Goal: Task Accomplishment & Management: Use online tool/utility

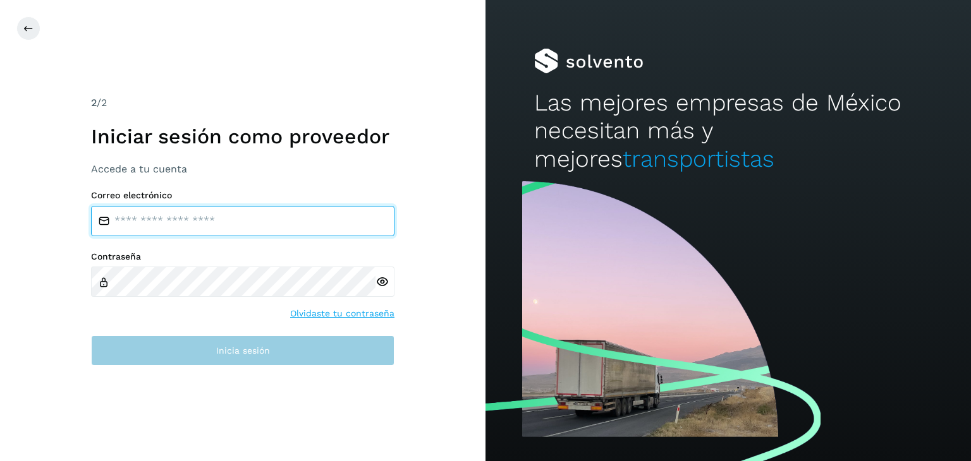
type input "**********"
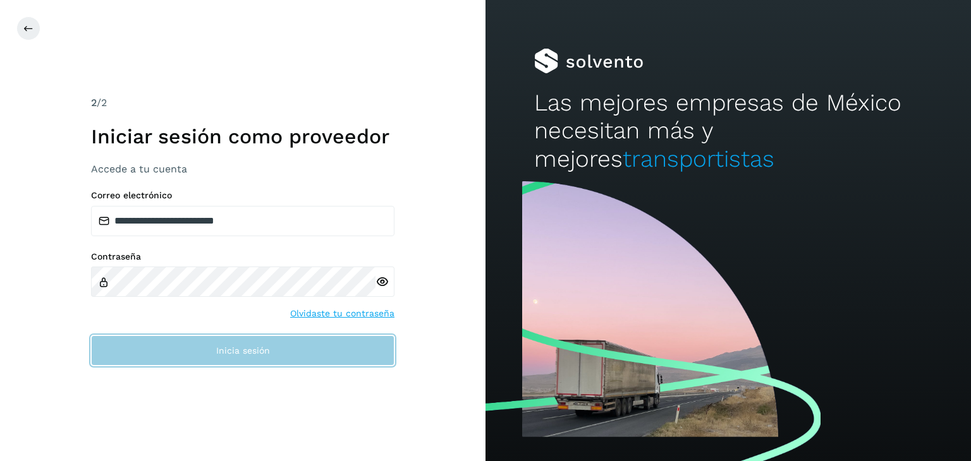
click at [307, 360] on button "Inicia sesión" at bounding box center [242, 351] width 303 height 30
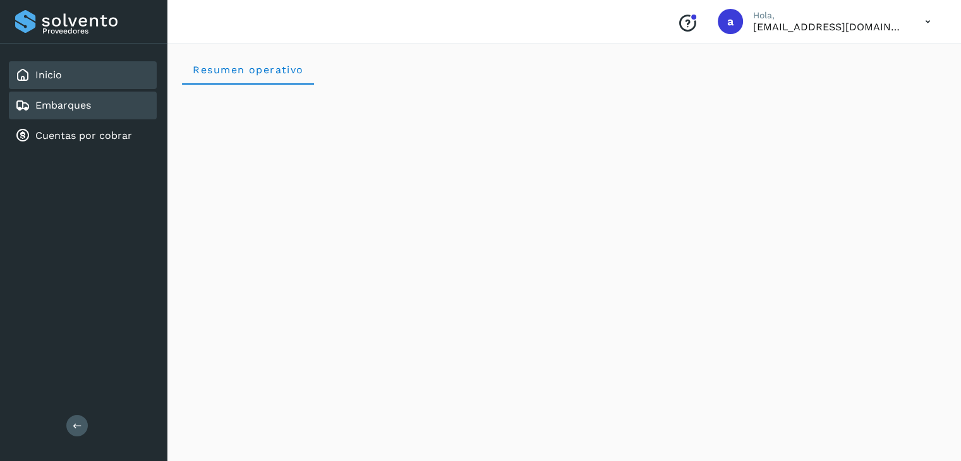
click at [72, 95] on div "Embarques" at bounding box center [83, 106] width 148 height 28
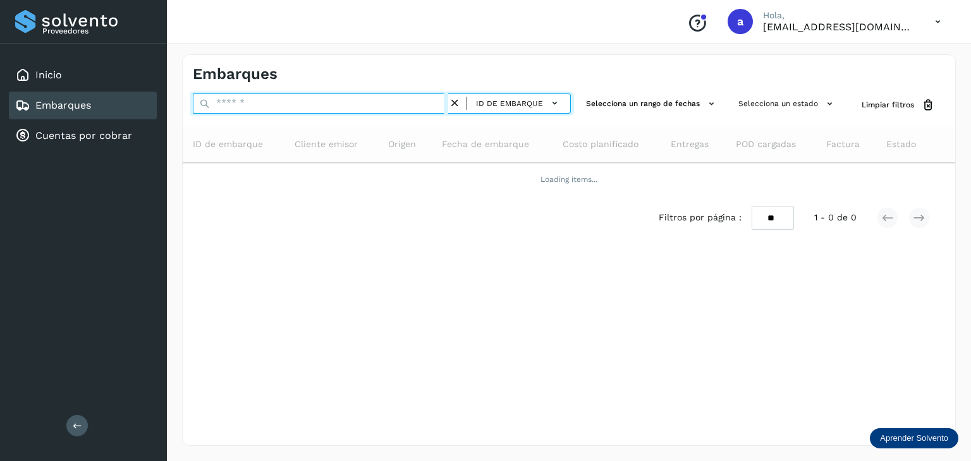
click at [263, 106] on input "text" at bounding box center [320, 104] width 255 height 20
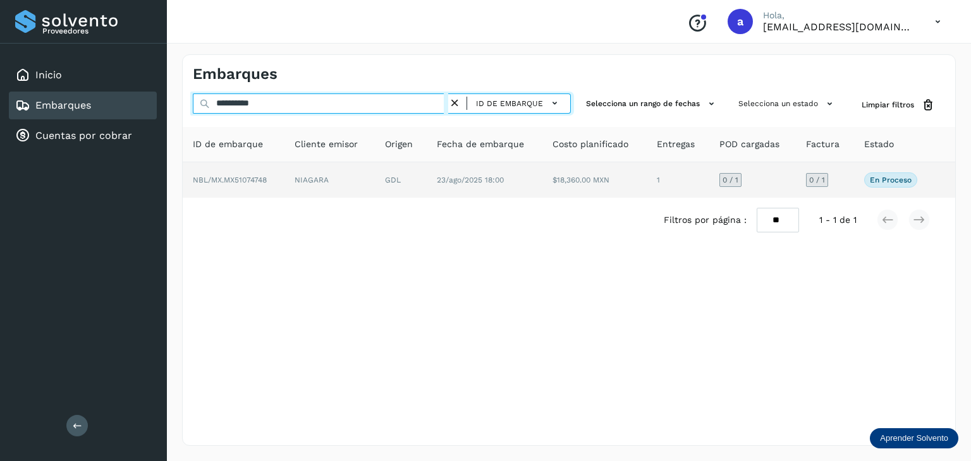
type input "**********"
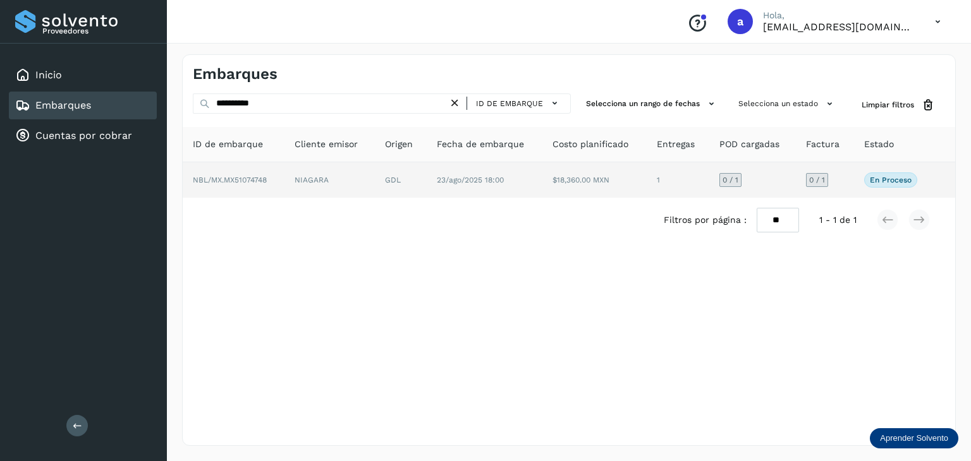
click at [426, 179] on td "GDL" at bounding box center [484, 179] width 116 height 35
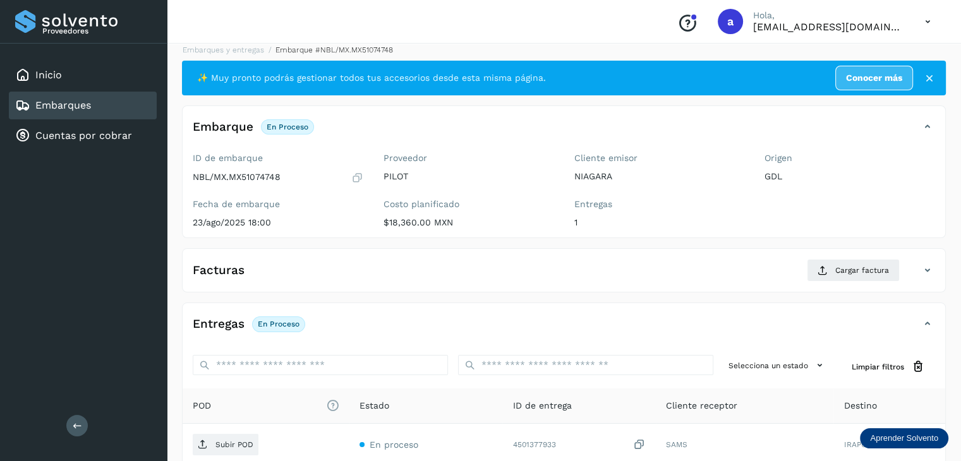
scroll to position [11, 0]
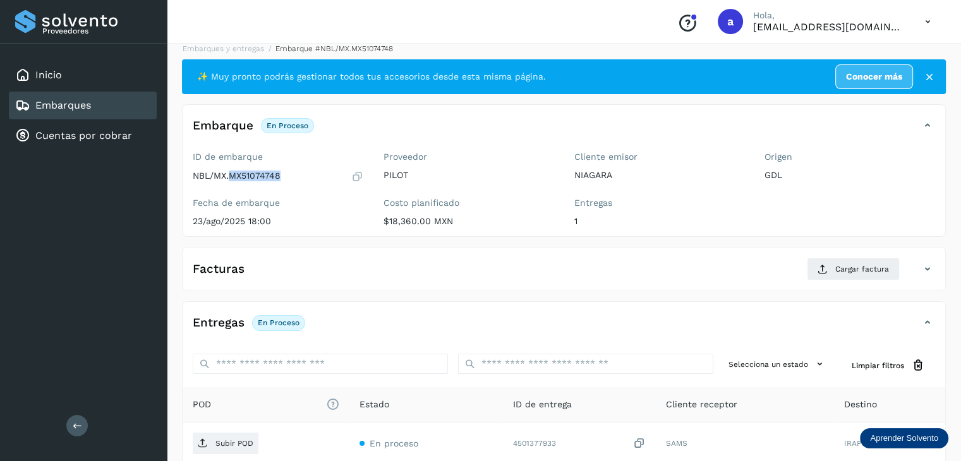
drag, startPoint x: 231, startPoint y: 172, endPoint x: 283, endPoint y: 178, distance: 52.8
click at [283, 178] on div "NBL/MX.MX51074748" at bounding box center [278, 176] width 171 height 13
copy p "MX51074748"
click at [825, 267] on icon at bounding box center [823, 269] width 10 height 10
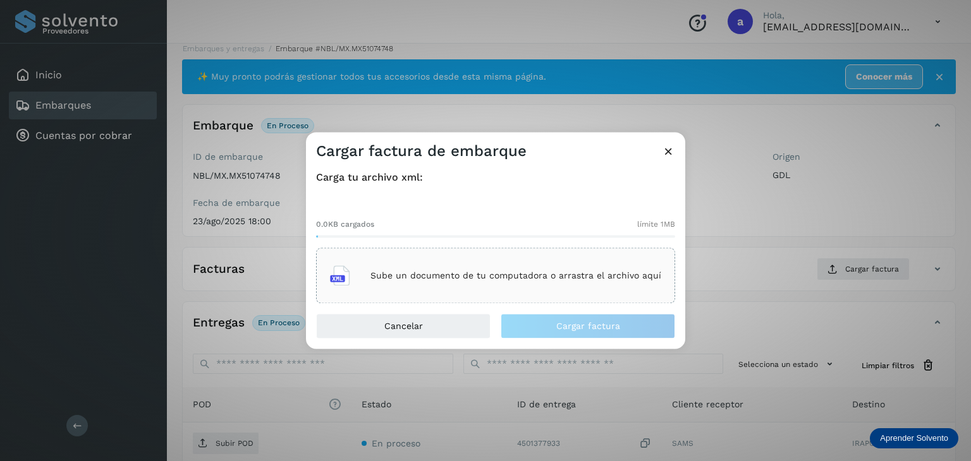
click at [379, 274] on p "Sube un documento de tu computadora o arrastra el archivo aquí" at bounding box center [515, 275] width 291 height 11
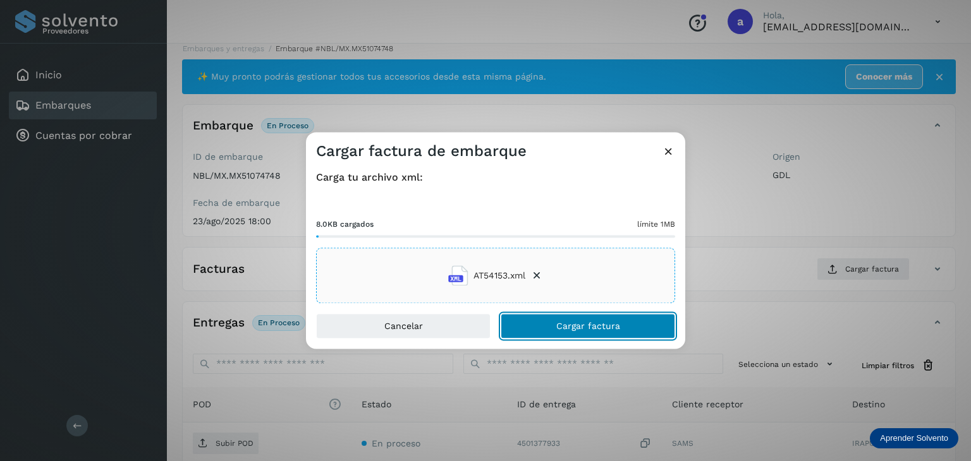
click at [569, 334] on button "Cargar factura" at bounding box center [587, 326] width 174 height 25
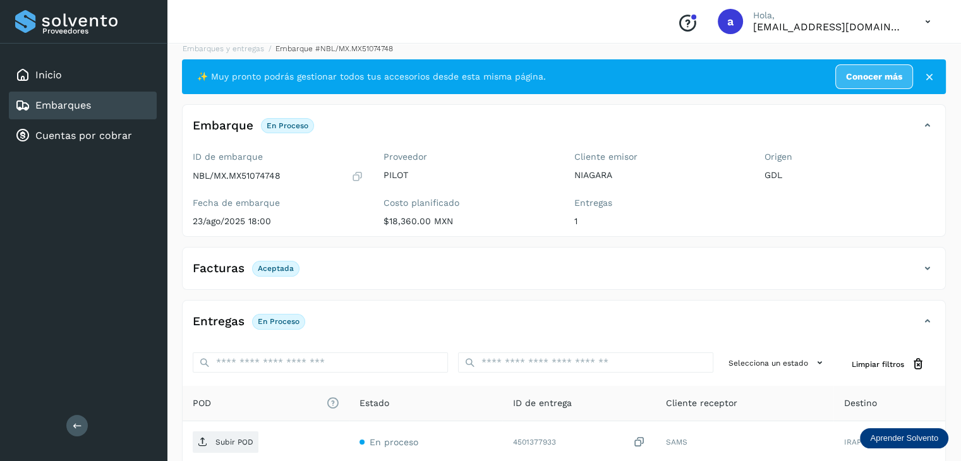
scroll to position [136, 0]
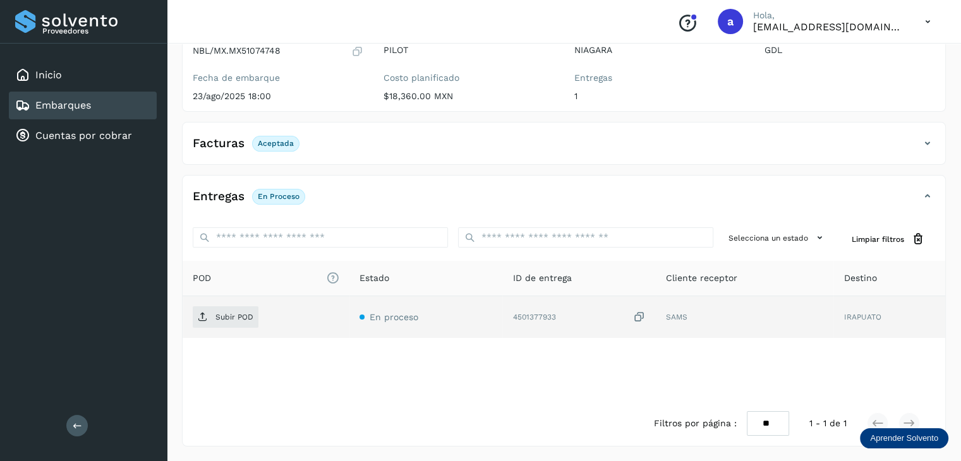
click at [644, 315] on icon at bounding box center [639, 317] width 13 height 13
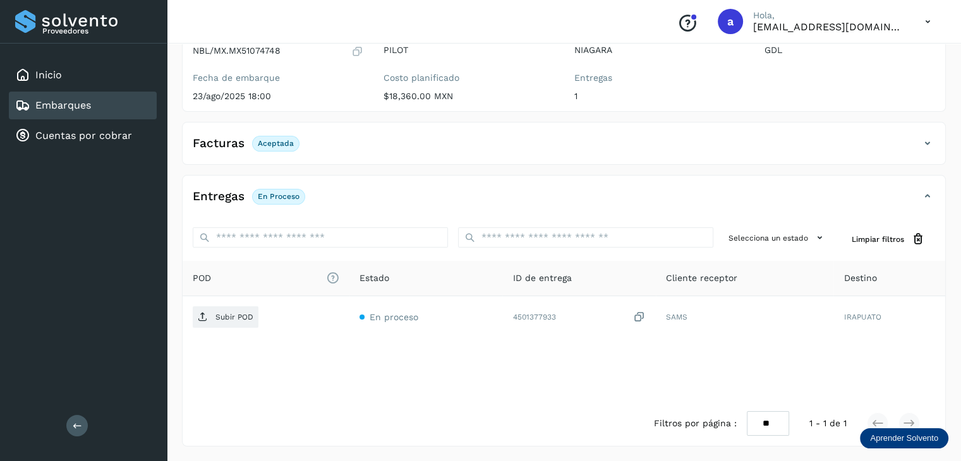
click at [253, 47] on p "NBL/MX.MX51074748" at bounding box center [237, 50] width 88 height 11
copy p "MX51074748"
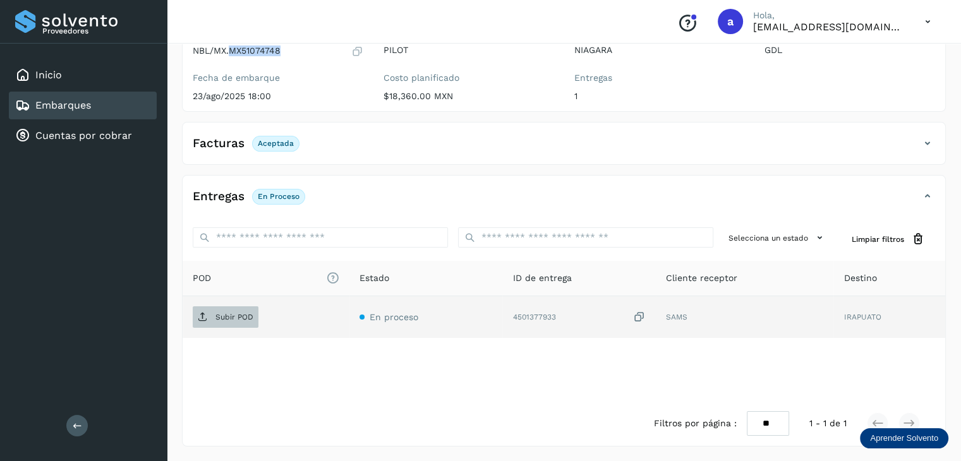
click at [205, 312] on icon at bounding box center [203, 317] width 10 height 10
